Goal: Check status: Check status

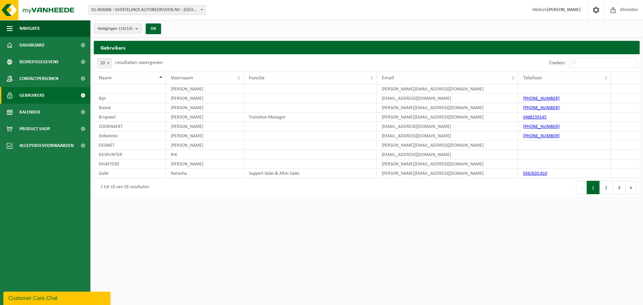
drag, startPoint x: 340, startPoint y: 0, endPoint x: 591, endPoint y: 35, distance: 253.9
click at [591, 35] on div "Vestigingen (14/14) Alles selecteren Alles deselecteren Actieve selecteren GHIS…" at bounding box center [366, 28] width 552 height 17
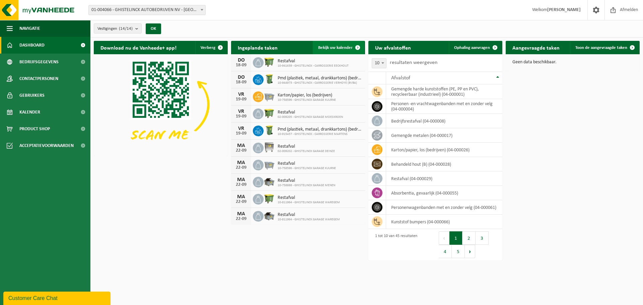
click at [357, 46] on span at bounding box center [357, 47] width 13 height 13
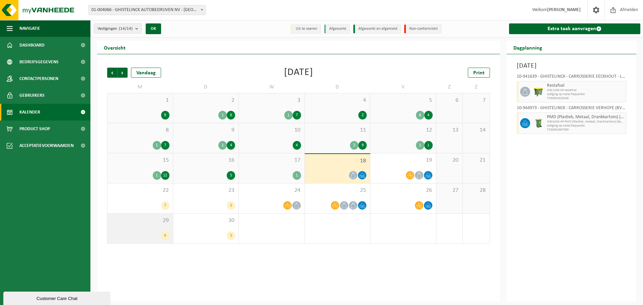
click at [165, 237] on div "9" at bounding box center [165, 235] width 8 height 9
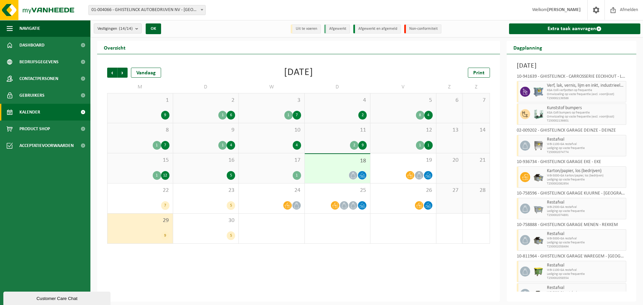
click at [152, 112] on div "9" at bounding box center [140, 115] width 59 height 9
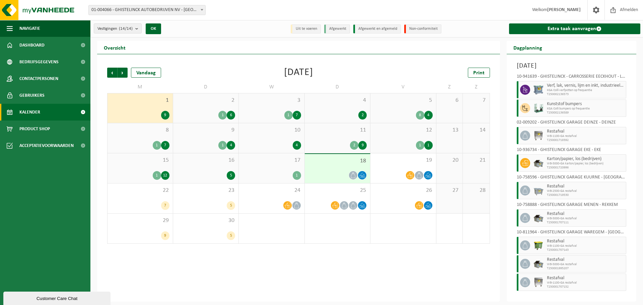
click at [335, 29] on li "Afgewerkt" at bounding box center [337, 28] width 26 height 9
click at [379, 28] on li "Afgewerkt en afgemeld" at bounding box center [377, 28] width 48 height 9
click at [308, 28] on li "Uit te voeren" at bounding box center [306, 28] width 30 height 9
click at [166, 114] on div "9" at bounding box center [165, 115] width 8 height 9
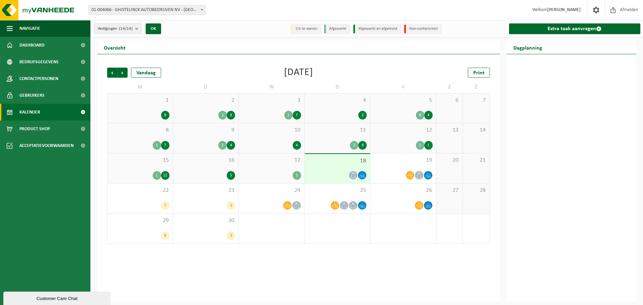
click at [231, 115] on div "6" at bounding box center [231, 115] width 8 height 9
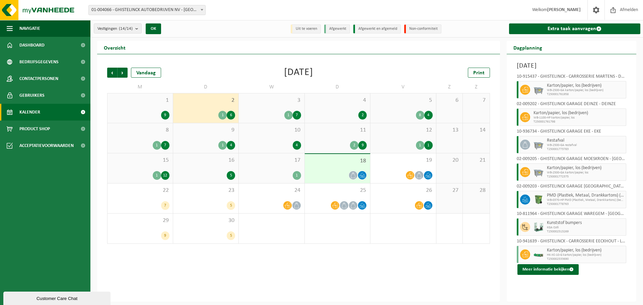
click at [232, 145] on div "4" at bounding box center [231, 145] width 8 height 9
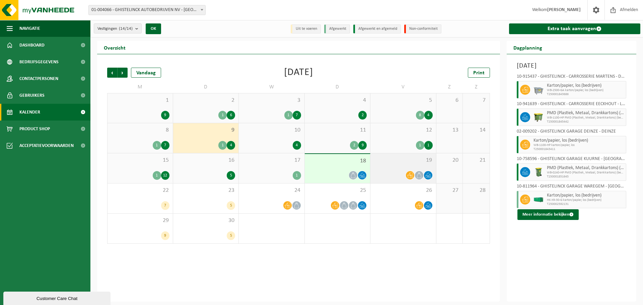
click at [410, 173] on icon at bounding box center [410, 175] width 6 height 6
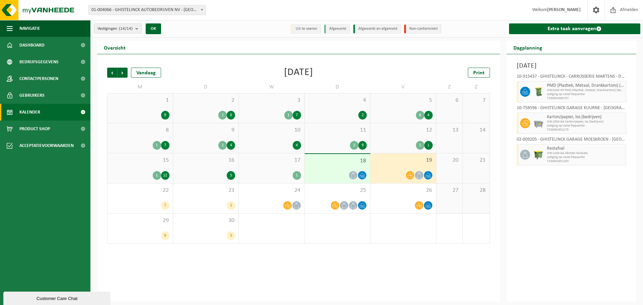
click at [138, 30] on b "submit" at bounding box center [138, 28] width 6 height 9
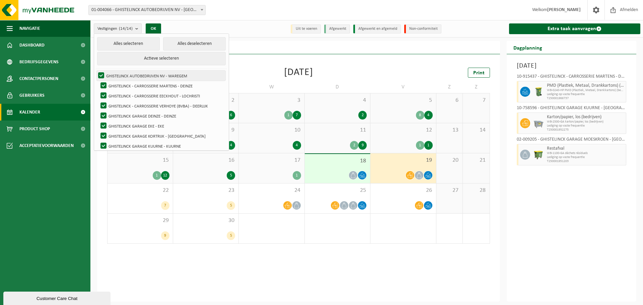
click at [102, 75] on label "GHISTELINCK AUTOBEDRIJVEN NV - WAREGEM" at bounding box center [161, 76] width 129 height 10
click at [96, 71] on input "GHISTELINCK AUTOBEDRIJVEN NV - WAREGEM" at bounding box center [95, 70] width 0 height 0
checkbox input "false"
click at [103, 85] on label "GHISTELINCK - CARROSSERIE MARTENS - DEINZE" at bounding box center [162, 86] width 126 height 10
click at [98, 81] on input "GHISTELINCK - CARROSSERIE MARTENS - DEINZE" at bounding box center [98, 80] width 0 height 0
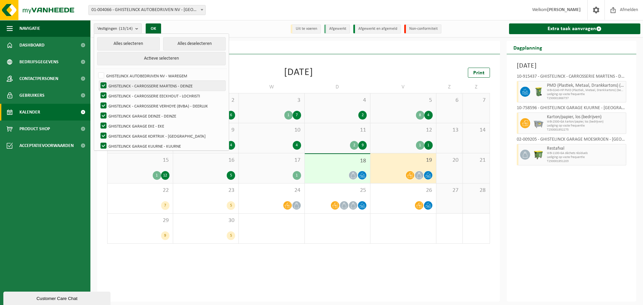
checkbox input "false"
click at [105, 94] on label "GHISTELINCK - CARROSSERIE EECKHOUT - LOCHRISTI" at bounding box center [162, 96] width 126 height 10
click at [98, 91] on input "GHISTELINCK - CARROSSERIE EECKHOUT - LOCHRISTI" at bounding box center [98, 90] width 0 height 0
checkbox input "false"
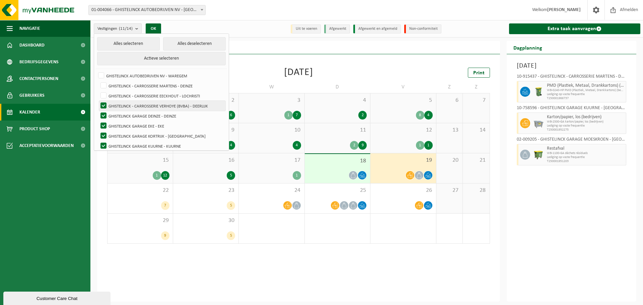
click at [103, 102] on label "GHISTELINCK - CARROSSERIE VERHOYE (BVBA) - DEERLIJK" at bounding box center [162, 106] width 126 height 10
click at [98, 101] on input "GHISTELINCK - CARROSSERIE VERHOYE (BVBA) - DEERLIJK" at bounding box center [98, 100] width 0 height 0
checkbox input "false"
click at [105, 111] on label "GHISTELINCK GARAGE DEINZE - DEINZE" at bounding box center [162, 116] width 126 height 10
click at [98, 111] on input "GHISTELINCK GARAGE DEINZE - DEINZE" at bounding box center [98, 110] width 0 height 0
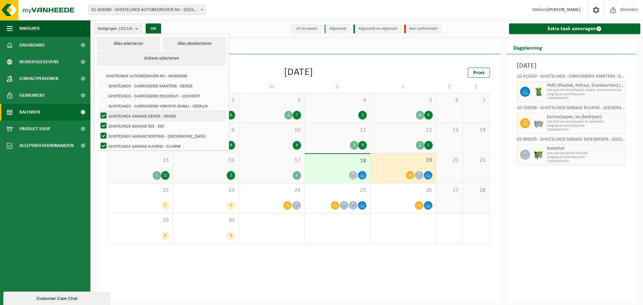
checkbox input "false"
click at [103, 134] on label "GHISTELINCK GARAGE KORTRIJK - [GEOGRAPHIC_DATA]" at bounding box center [162, 136] width 126 height 10
click at [98, 131] on input "GHISTELINCK GARAGE KORTRIJK - [GEOGRAPHIC_DATA]" at bounding box center [98, 131] width 0 height 0
checkbox input "false"
click at [103, 147] on label "GHISTELINCK GARAGE KUURNE - KUURNE" at bounding box center [162, 146] width 126 height 10
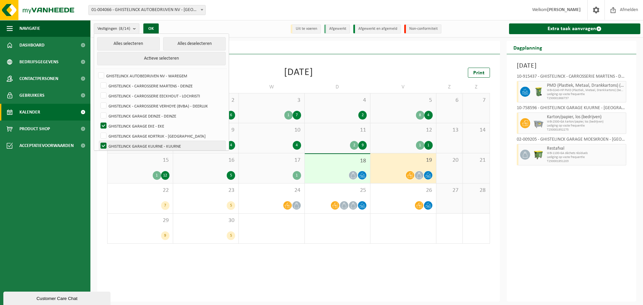
click at [98, 141] on input "GHISTELINCK GARAGE KUURNE - KUURNE" at bounding box center [98, 141] width 0 height 0
checkbox input "false"
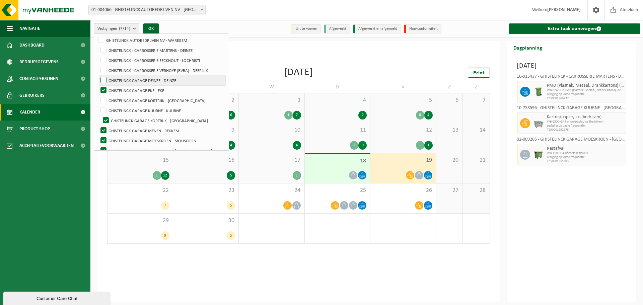
scroll to position [63, 0]
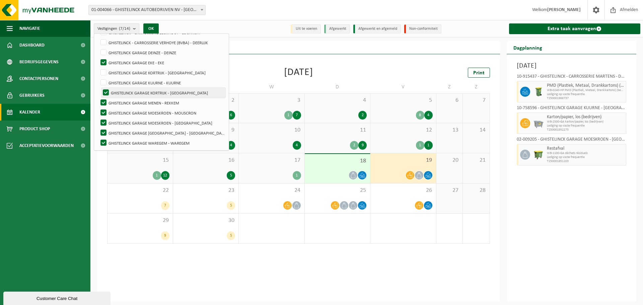
click at [107, 93] on label "GHISTELINCK GARAGE KORTRIJK - [GEOGRAPHIC_DATA]" at bounding box center [163, 93] width 124 height 10
click at [100, 88] on input "GHISTELINCK GARAGE KORTRIJK - [GEOGRAPHIC_DATA]" at bounding box center [100, 87] width 0 height 0
checkbox input "false"
click at [102, 102] on label "GHISTELINCK GARAGE MENEN - REKKEM" at bounding box center [162, 103] width 126 height 10
click at [98, 98] on input "GHISTELINCK GARAGE MENEN - REKKEM" at bounding box center [98, 97] width 0 height 0
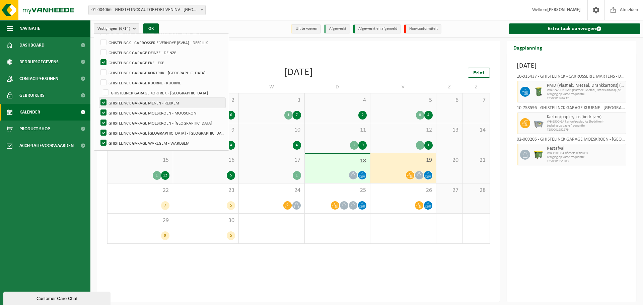
checkbox input "false"
click at [100, 112] on label "GHISTELINCK GARAGE MOESKROEN - MOUSCRON" at bounding box center [162, 113] width 126 height 10
click at [98, 108] on input "GHISTELINCK GARAGE MOESKROEN - MOUSCRON" at bounding box center [98, 107] width 0 height 0
checkbox input "false"
click at [105, 122] on label "GHISTELINCK GARAGE MOESKROEN - [GEOGRAPHIC_DATA]" at bounding box center [162, 123] width 126 height 10
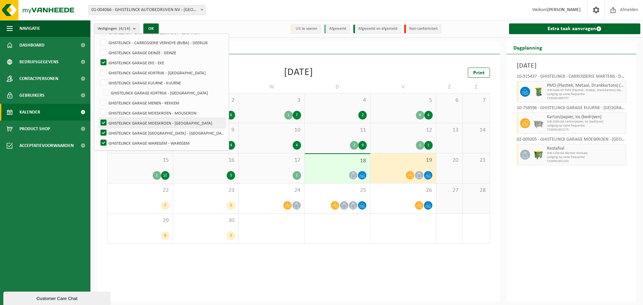
click at [98, 118] on input "GHISTELINCK GARAGE MOESKROEN - [GEOGRAPHIC_DATA]" at bounding box center [98, 117] width 0 height 0
checkbox input "false"
click at [104, 129] on label "GHISTELINCK GARAGE [GEOGRAPHIC_DATA] - [GEOGRAPHIC_DATA]" at bounding box center [162, 133] width 126 height 10
click at [98, 128] on input "GHISTELINCK GARAGE [GEOGRAPHIC_DATA] - [GEOGRAPHIC_DATA]" at bounding box center [98, 128] width 0 height 0
checkbox input "false"
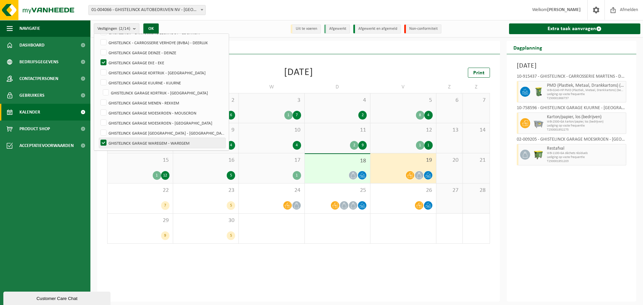
click at [101, 138] on label "GHISTELINCK GARAGE WAREGEM - WAREGEM" at bounding box center [162, 143] width 126 height 10
click at [98, 138] on input "GHISTELINCK GARAGE WAREGEM - WAREGEM" at bounding box center [98, 138] width 0 height 0
checkbox input "false"
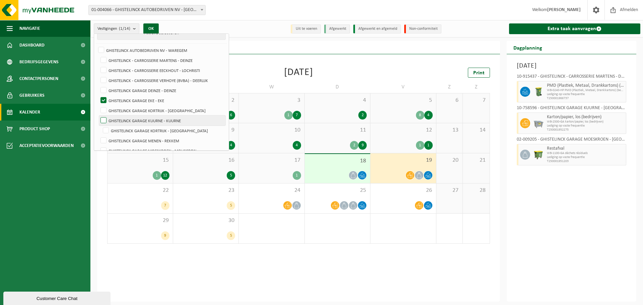
scroll to position [0, 0]
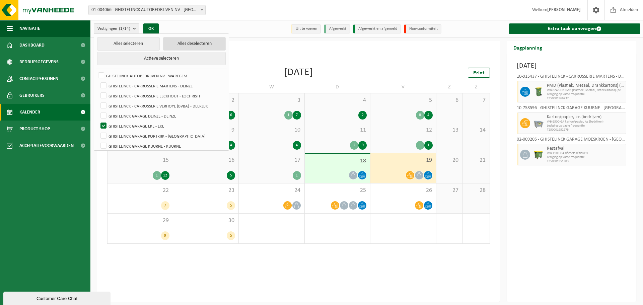
click at [178, 44] on button "Alles deselecteren" at bounding box center [194, 43] width 63 height 13
click at [100, 123] on label "GHISTELINCK GARAGE EKE - EKE" at bounding box center [162, 126] width 126 height 10
click at [98, 121] on input "GHISTELINCK GARAGE EKE - EKE" at bounding box center [98, 120] width 0 height 0
checkbox input "true"
click at [154, 29] on button "OK" at bounding box center [150, 28] width 15 height 11
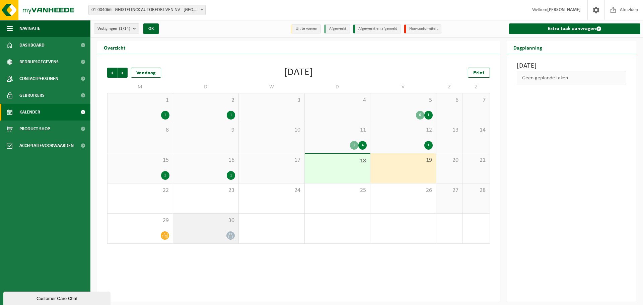
click at [231, 235] on icon at bounding box center [231, 236] width 6 height 6
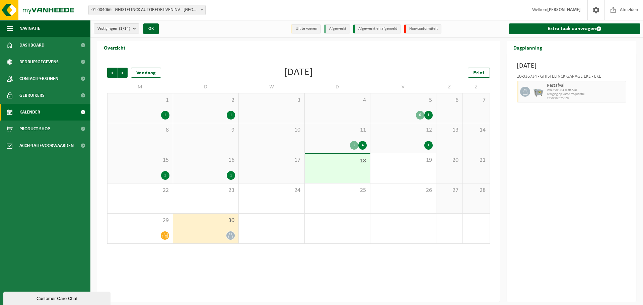
click at [231, 175] on div "1" at bounding box center [231, 175] width 8 height 9
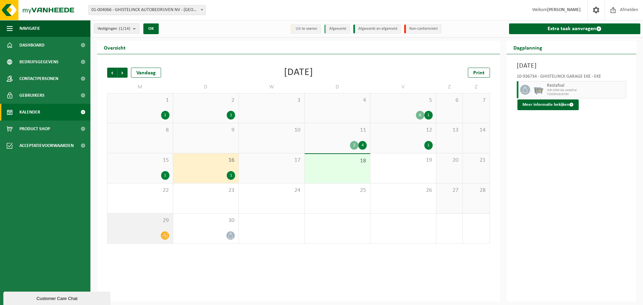
click at [166, 236] on icon at bounding box center [165, 236] width 6 height 6
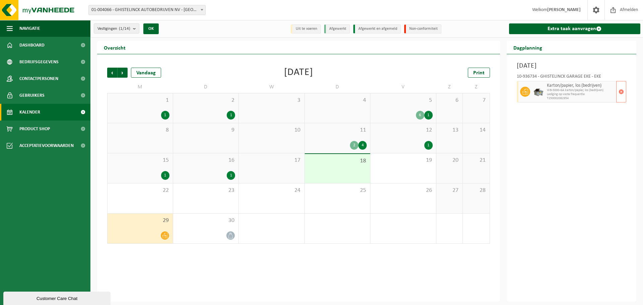
click at [572, 92] on span "Lediging op vaste frequentie" at bounding box center [581, 94] width 68 height 4
click at [525, 92] on icon at bounding box center [525, 92] width 6 height 6
